Goal: Check status: Check status

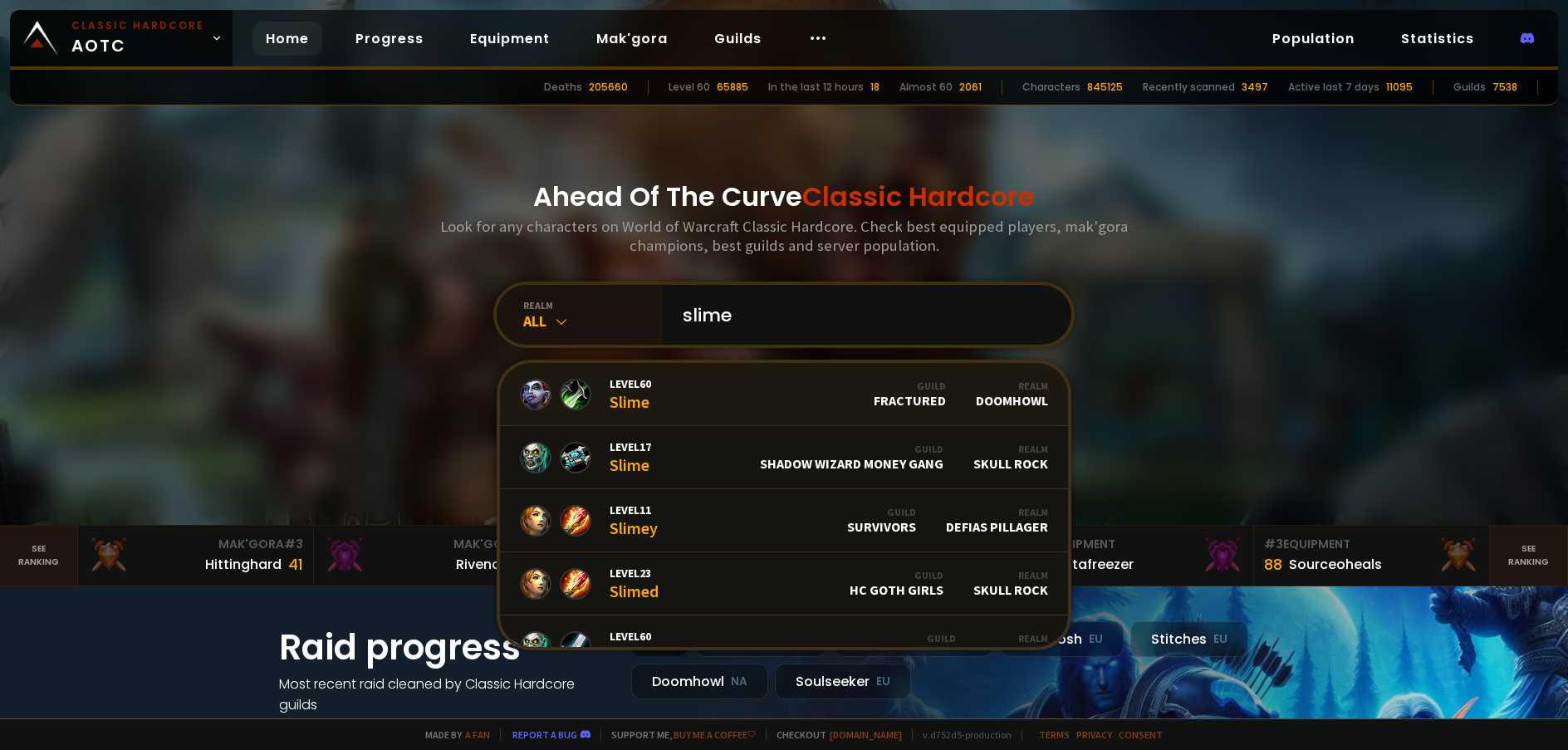
type input "slime"
click at [808, 404] on link "Level 60 Slime Guild Fractured Realm Doomhowl" at bounding box center [784, 395] width 568 height 63
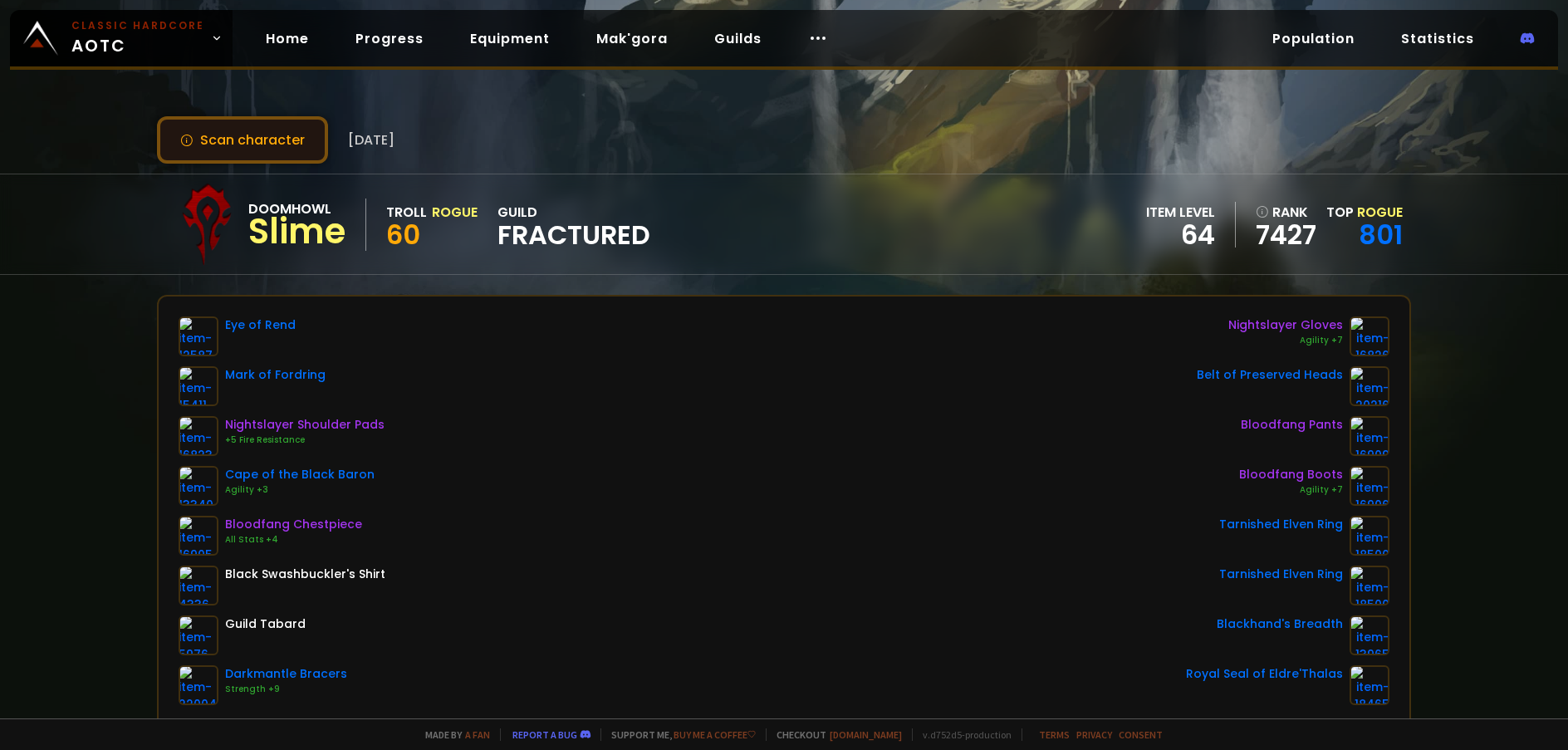
click at [265, 142] on button "Scan character" at bounding box center [243, 140] width 171 height 47
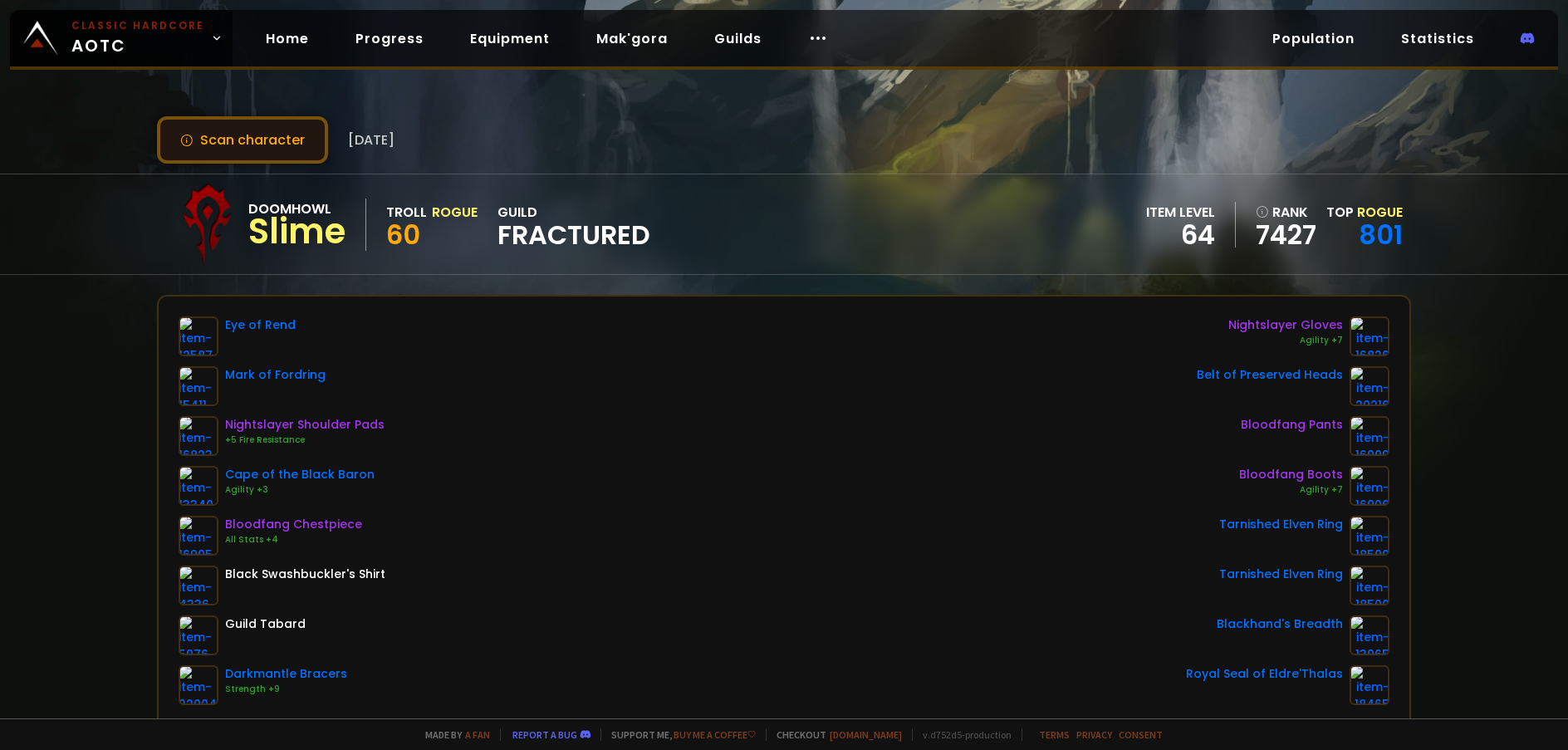
click at [265, 142] on button "Scan character" at bounding box center [243, 140] width 171 height 47
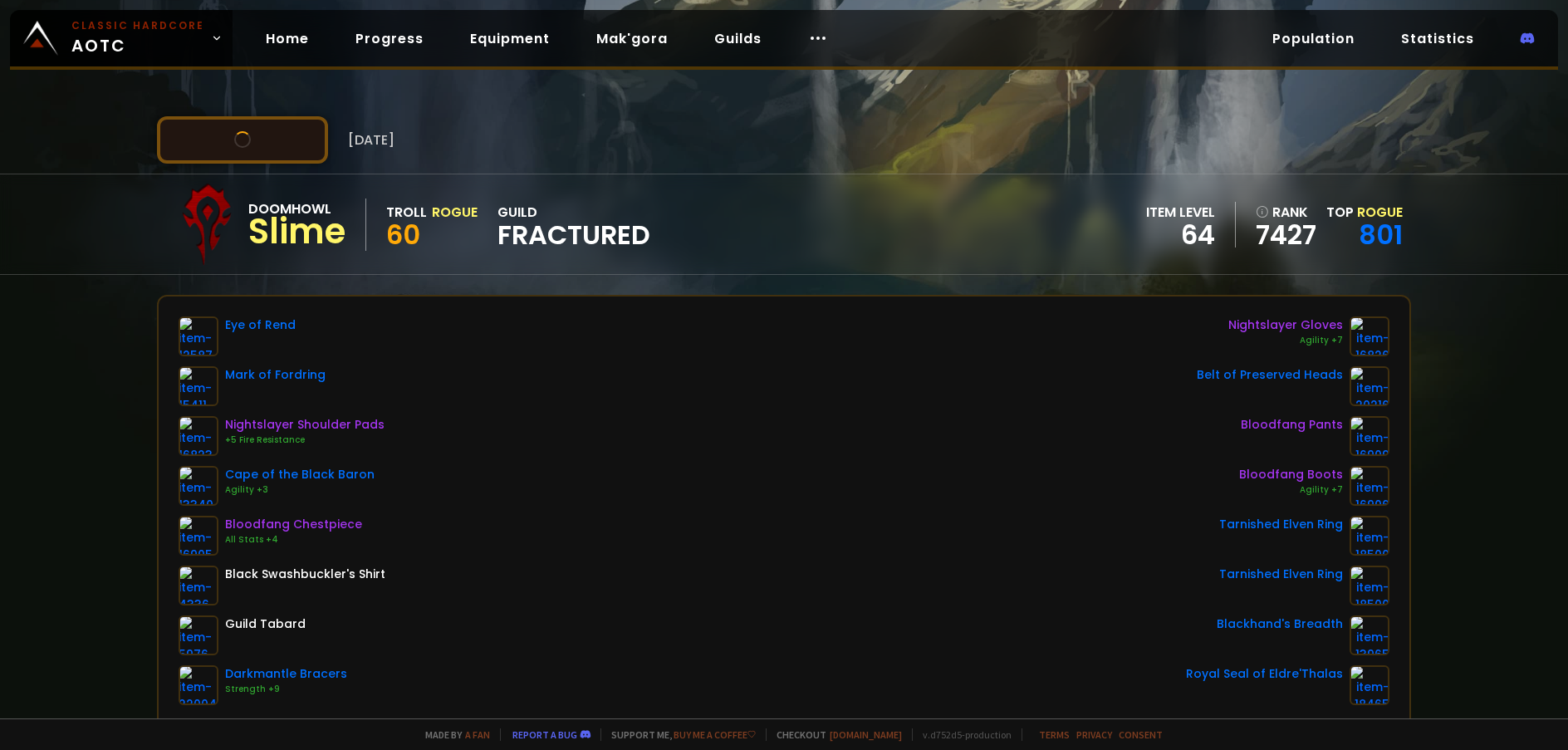
click at [265, 142] on button "Scan character" at bounding box center [243, 140] width 171 height 47
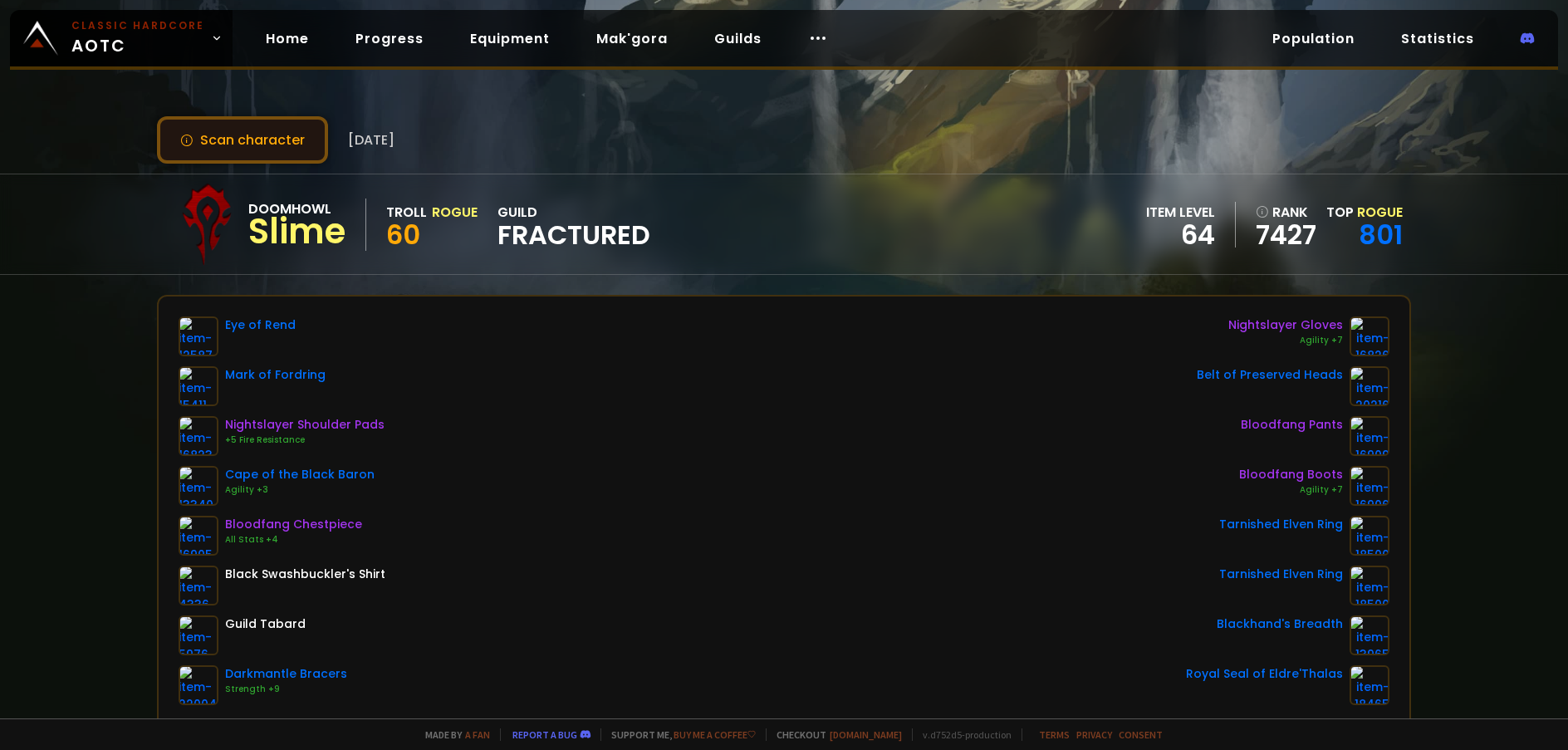
click at [265, 142] on button "Scan character" at bounding box center [243, 140] width 171 height 47
click at [279, 128] on button "Scan character" at bounding box center [243, 140] width 171 height 47
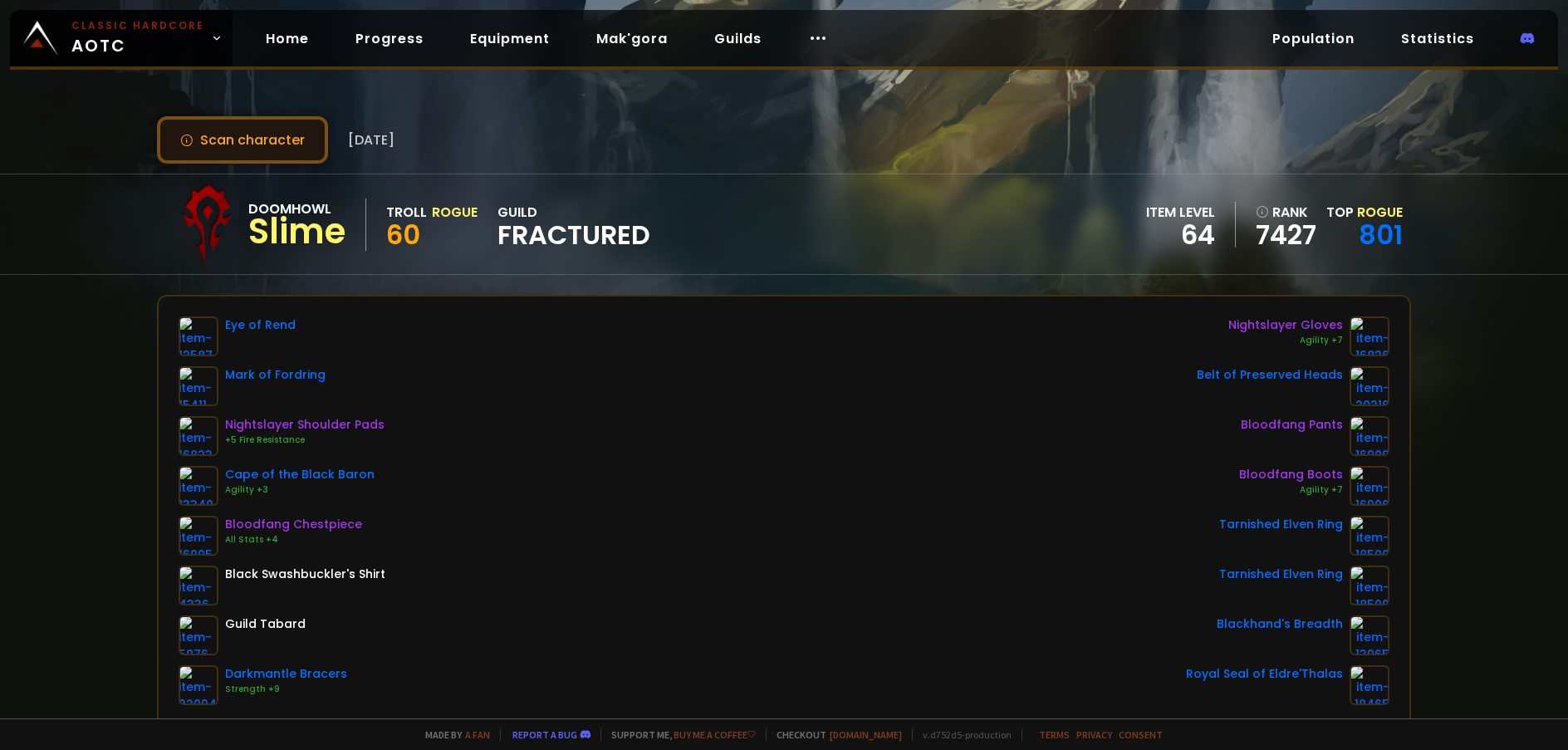
click at [279, 128] on button "Scan character" at bounding box center [243, 140] width 171 height 47
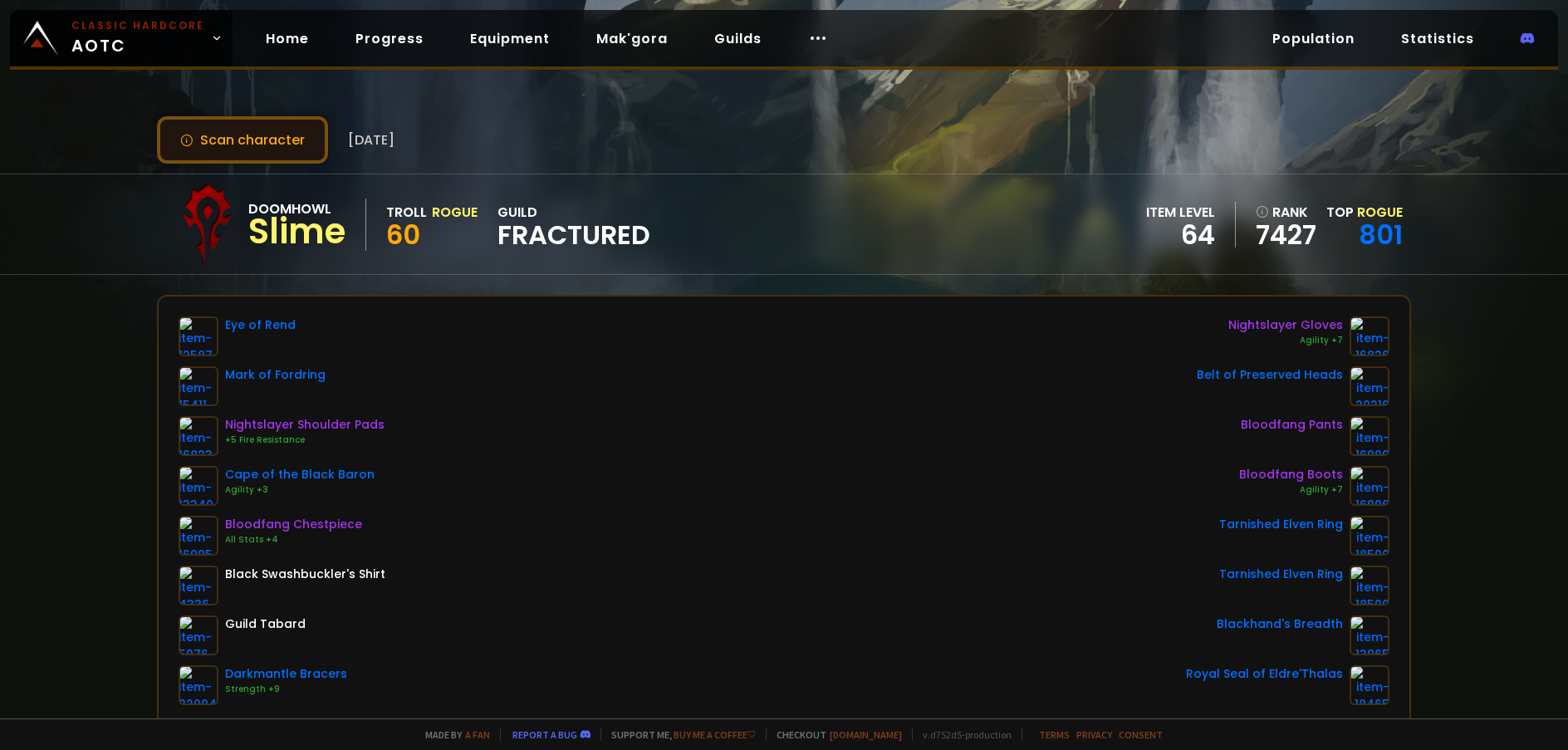
click at [279, 128] on button "Scan character" at bounding box center [243, 140] width 171 height 47
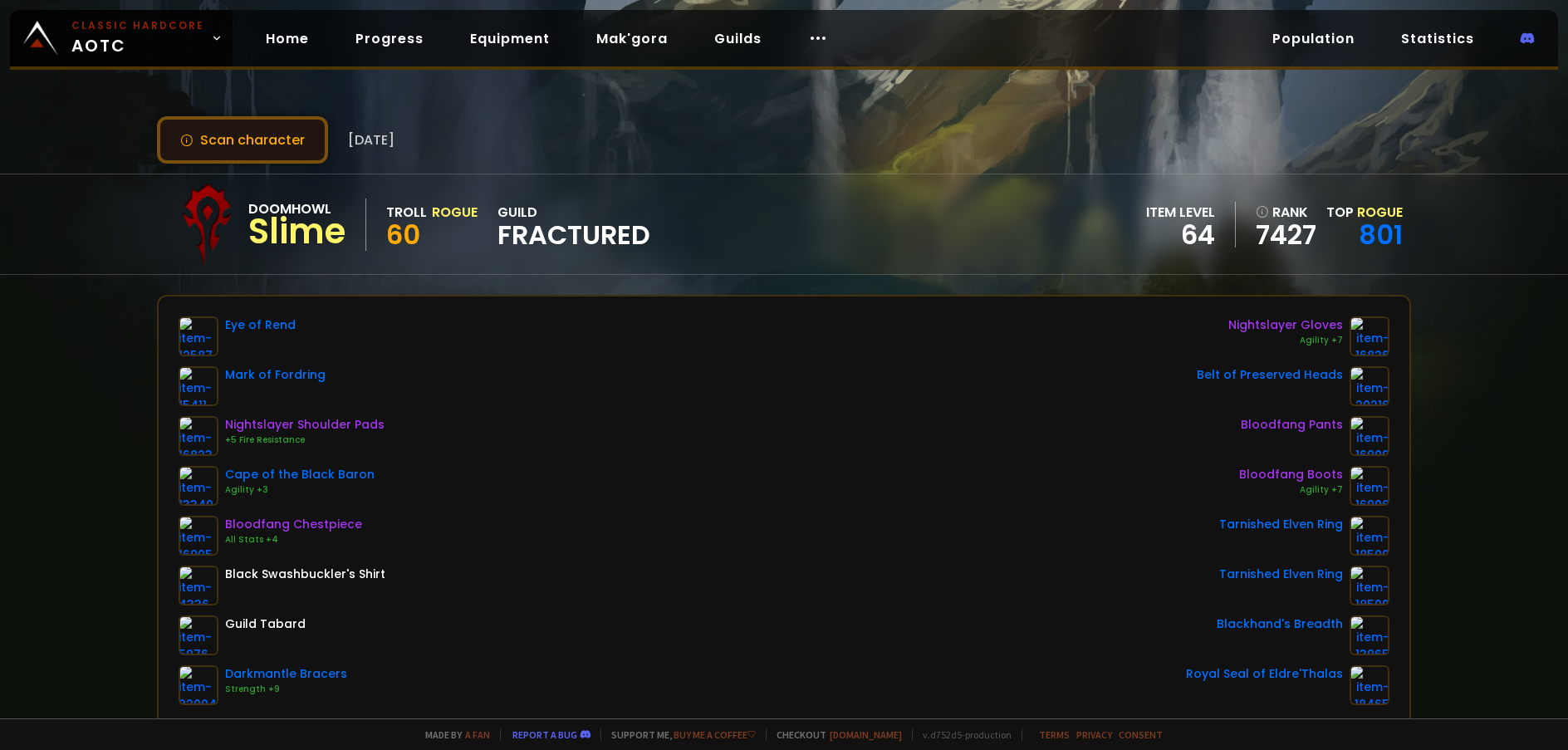
click at [279, 128] on button "Scan character" at bounding box center [243, 140] width 171 height 47
click at [274, 137] on button "Scan character" at bounding box center [243, 140] width 171 height 47
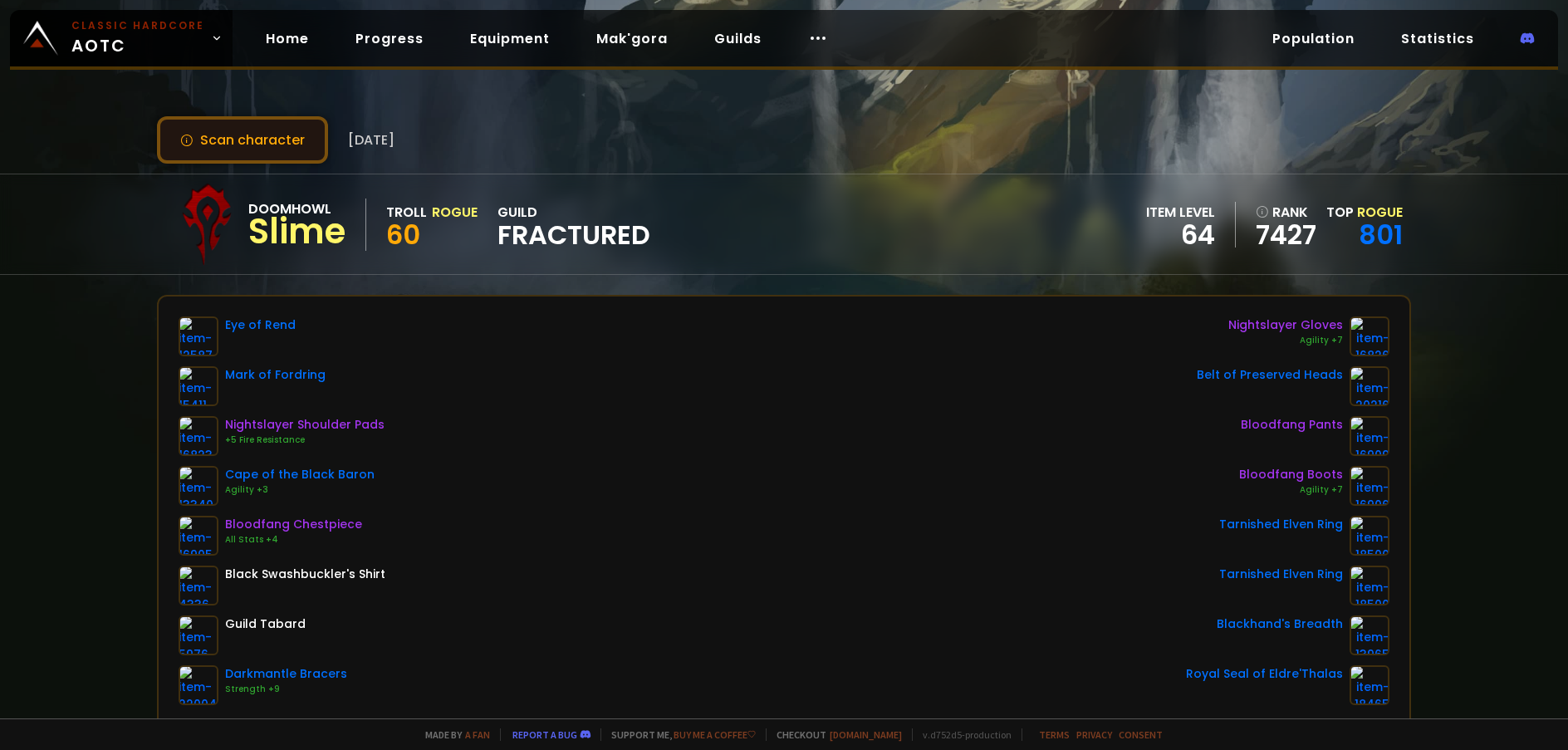
click at [274, 137] on button "Scan character" at bounding box center [243, 140] width 171 height 47
click at [275, 137] on button "Scan character" at bounding box center [243, 140] width 171 height 47
click at [276, 137] on button "Scan character" at bounding box center [243, 140] width 171 height 47
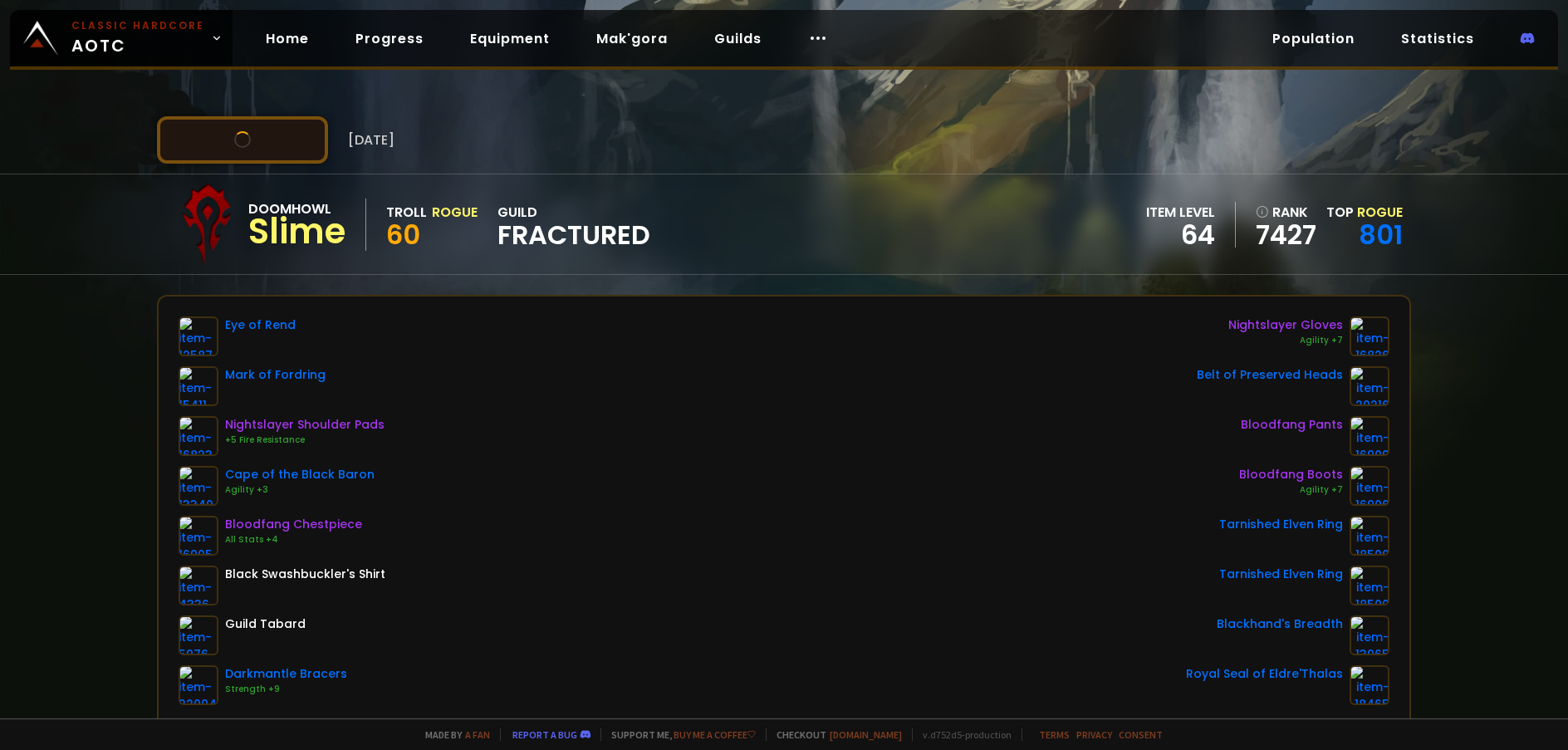
click at [280, 137] on button "Scan character" at bounding box center [243, 140] width 171 height 47
click at [210, 148] on button "Scan character" at bounding box center [243, 140] width 171 height 47
click at [209, 144] on button "Scan character" at bounding box center [243, 140] width 171 height 47
click at [209, 141] on button "Scan character" at bounding box center [243, 140] width 171 height 47
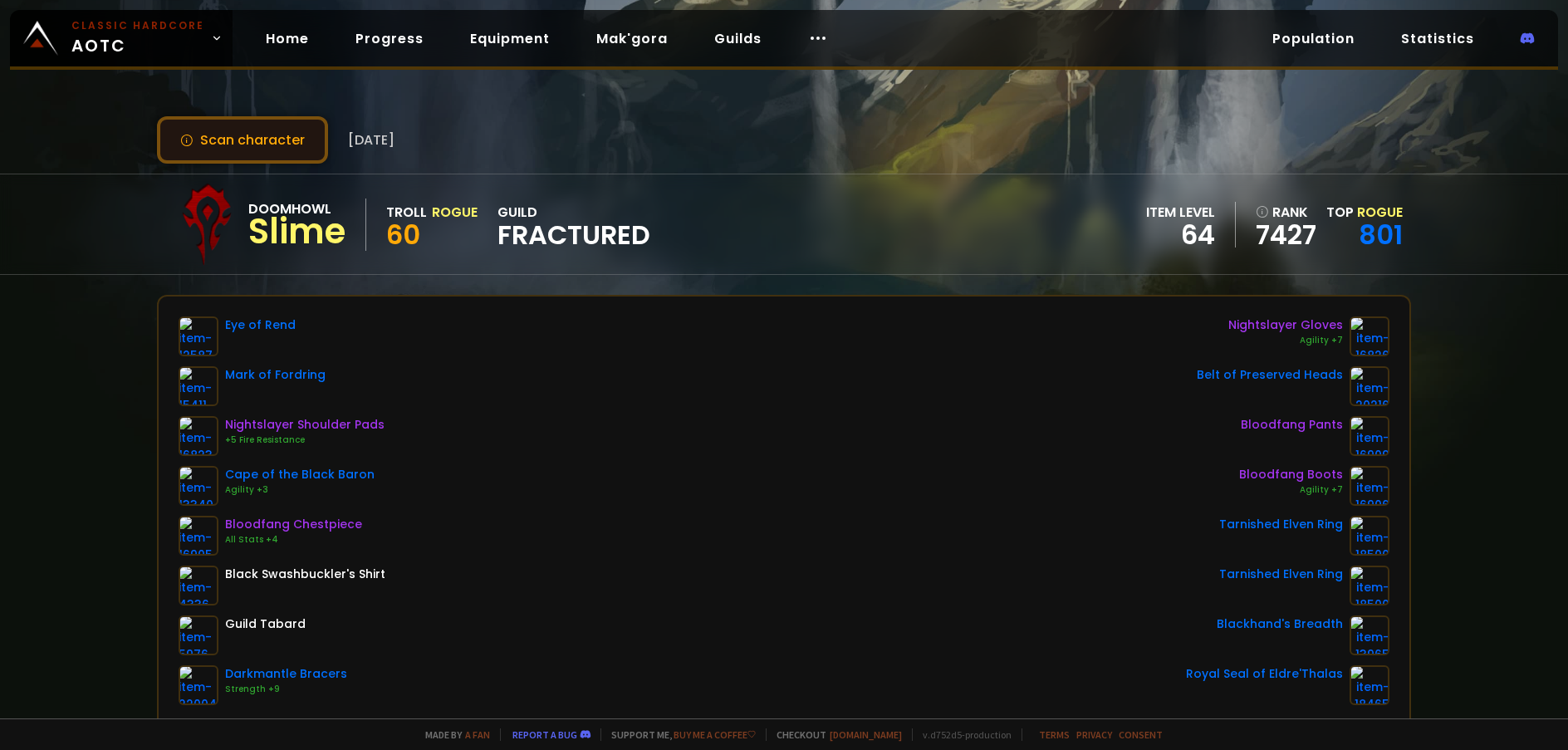
click at [209, 141] on button "Scan character" at bounding box center [243, 140] width 171 height 47
click at [210, 138] on button "Scan character" at bounding box center [243, 140] width 171 height 47
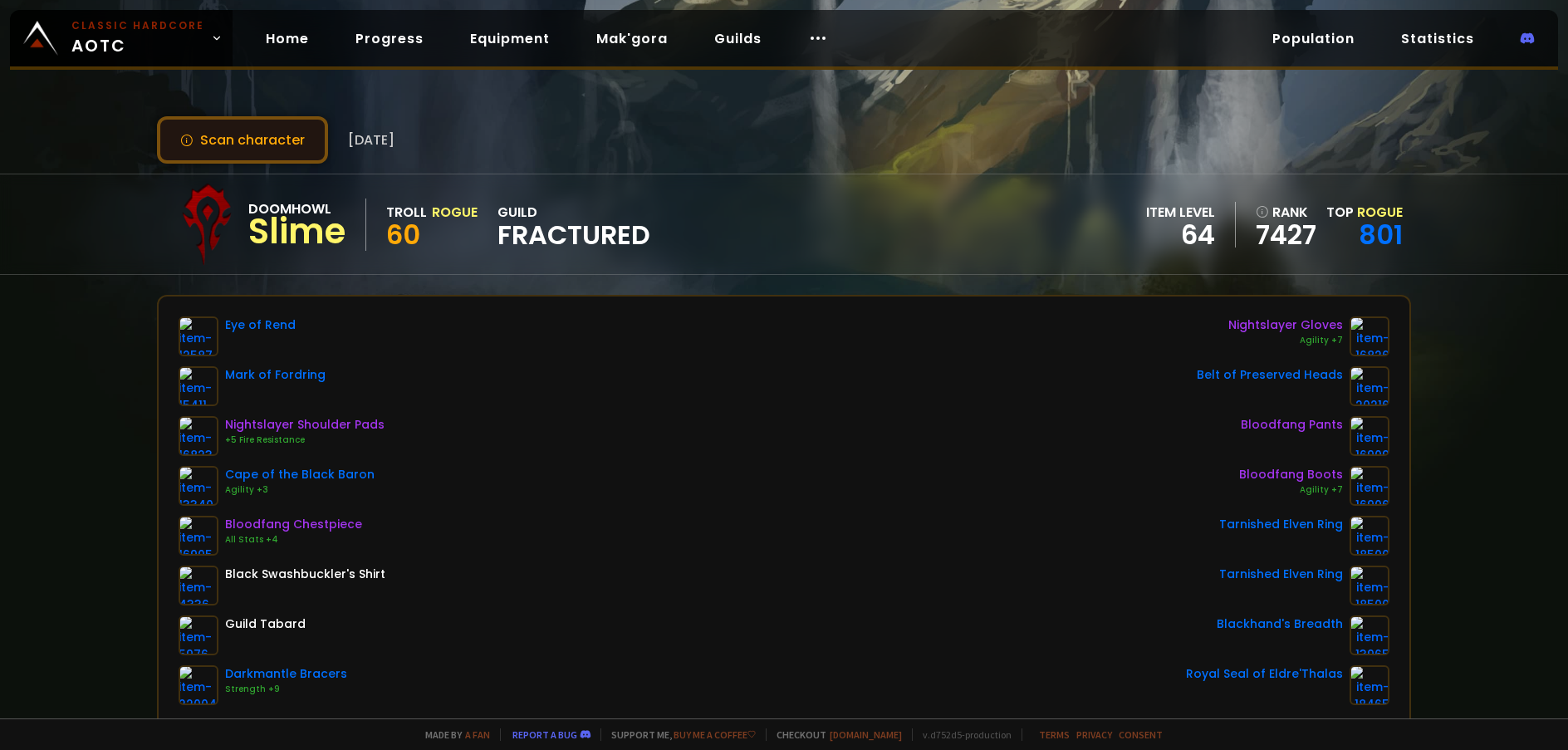
click at [303, 136] on button "Scan character" at bounding box center [243, 140] width 171 height 47
click at [374, 181] on div "Doomhowl Slime Troll Rogue 60 guild Fractured item level 64 rank 7427 Top Rogue…" at bounding box center [784, 224] width 1254 height 100
click at [309, 140] on button "Scan character" at bounding box center [243, 140] width 171 height 47
click at [312, 138] on button "Scan character" at bounding box center [243, 140] width 171 height 47
click at [318, 138] on button "Scan character" at bounding box center [243, 140] width 171 height 47
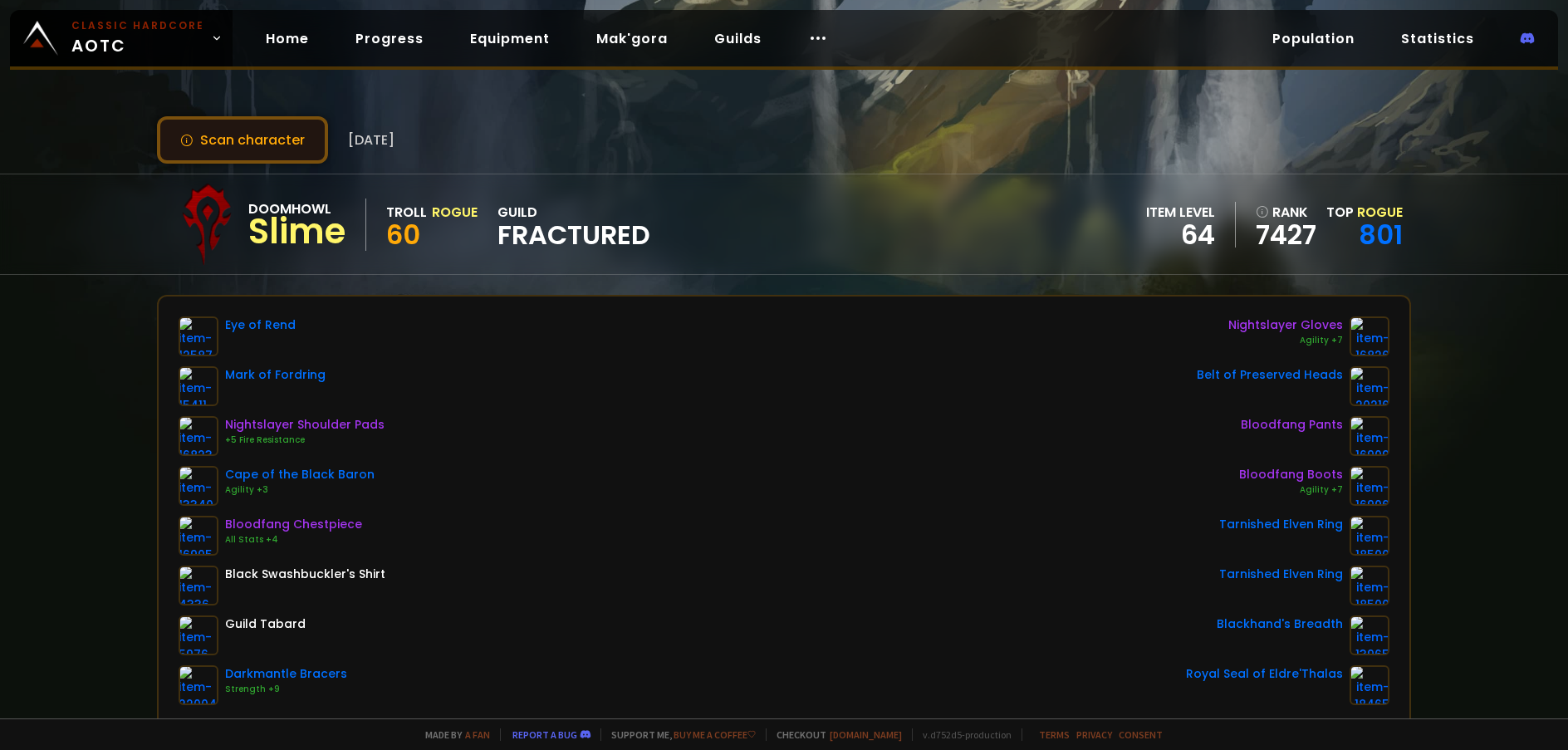
click at [318, 138] on button "Scan character" at bounding box center [243, 140] width 171 height 47
click at [319, 138] on button "Scan character" at bounding box center [243, 140] width 171 height 47
click at [324, 136] on button "Scan character" at bounding box center [243, 140] width 171 height 47
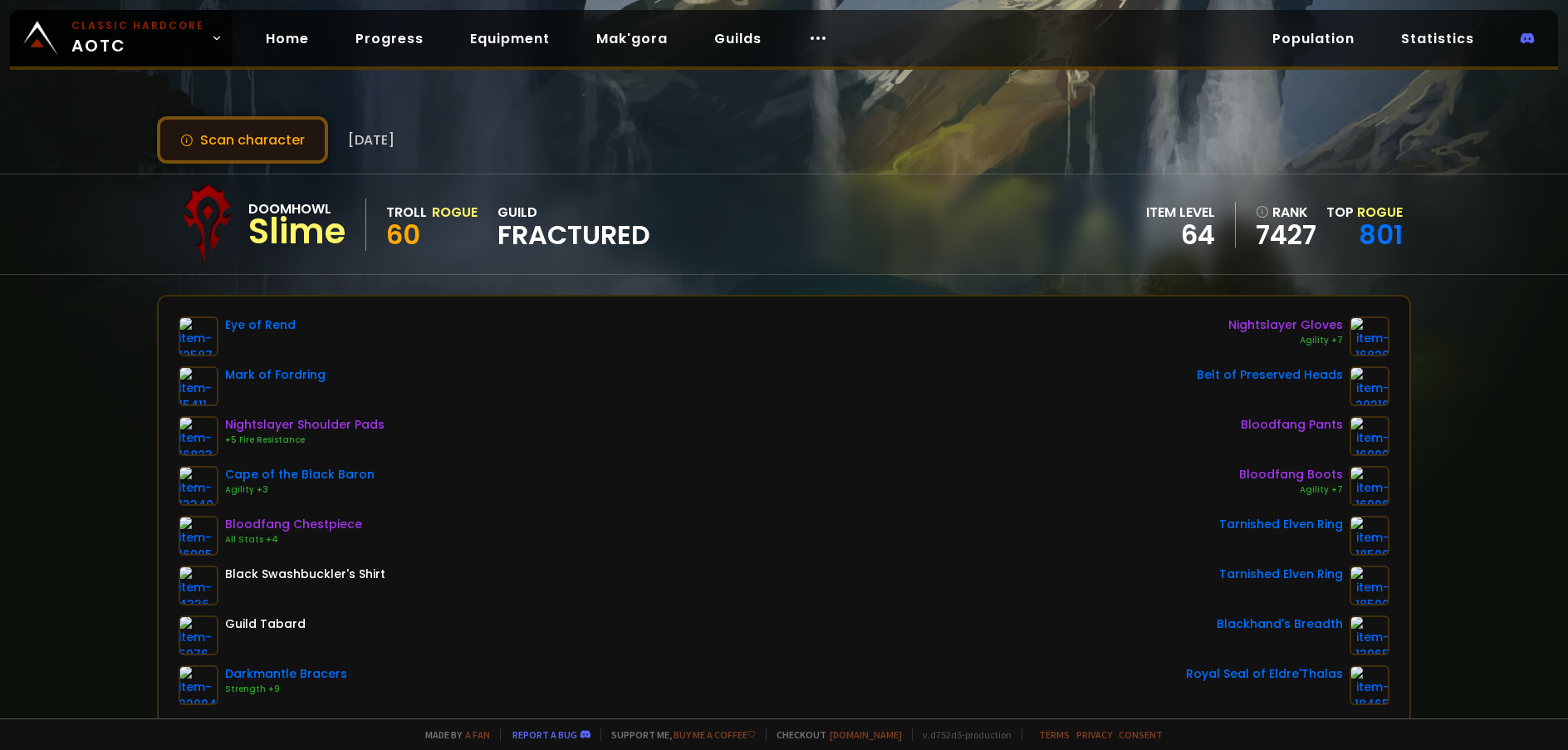
click at [219, 142] on button "Scan character" at bounding box center [243, 140] width 171 height 47
click at [264, 131] on button "Scan character" at bounding box center [243, 140] width 171 height 47
